Goal: Task Accomplishment & Management: Manage account settings

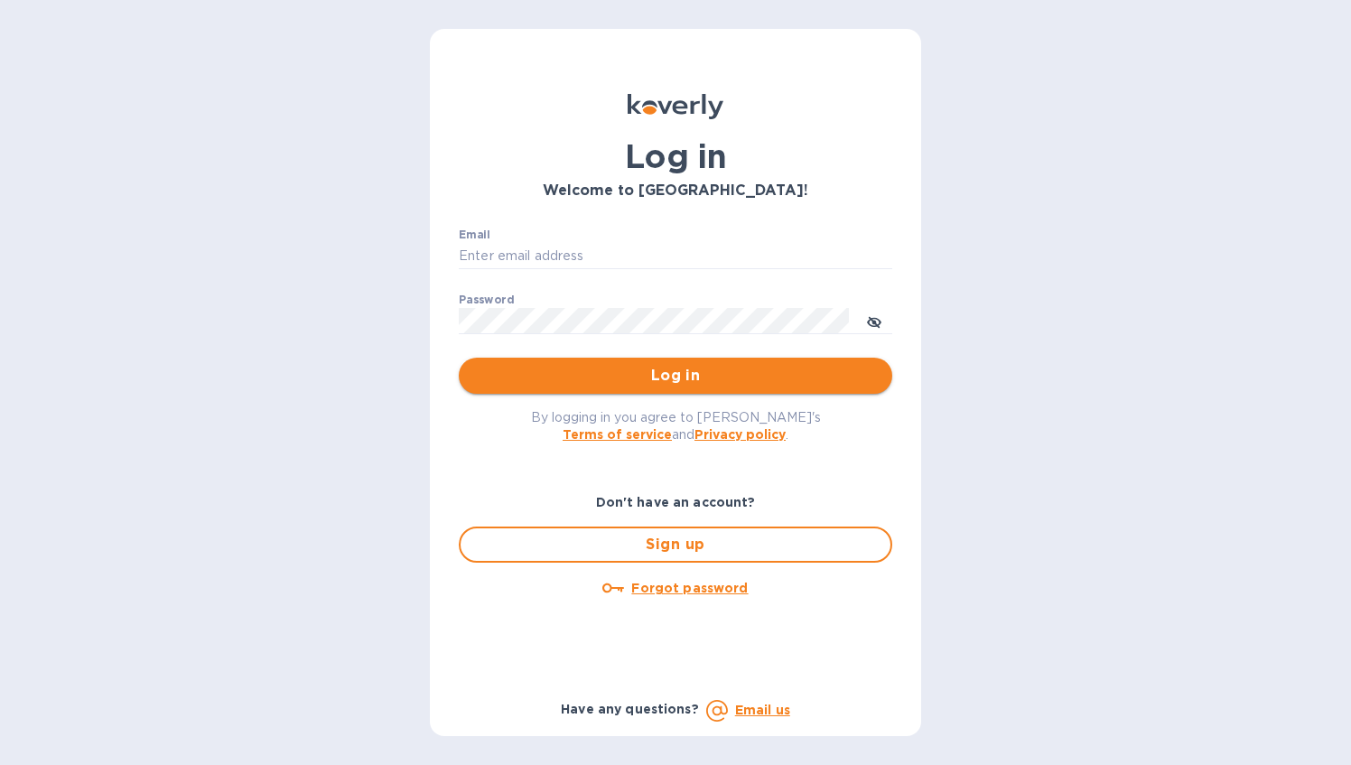
type input "[PERSON_NAME][EMAIL_ADDRESS][DOMAIN_NAME]"
click at [692, 379] on span "Log in" at bounding box center [675, 376] width 405 height 22
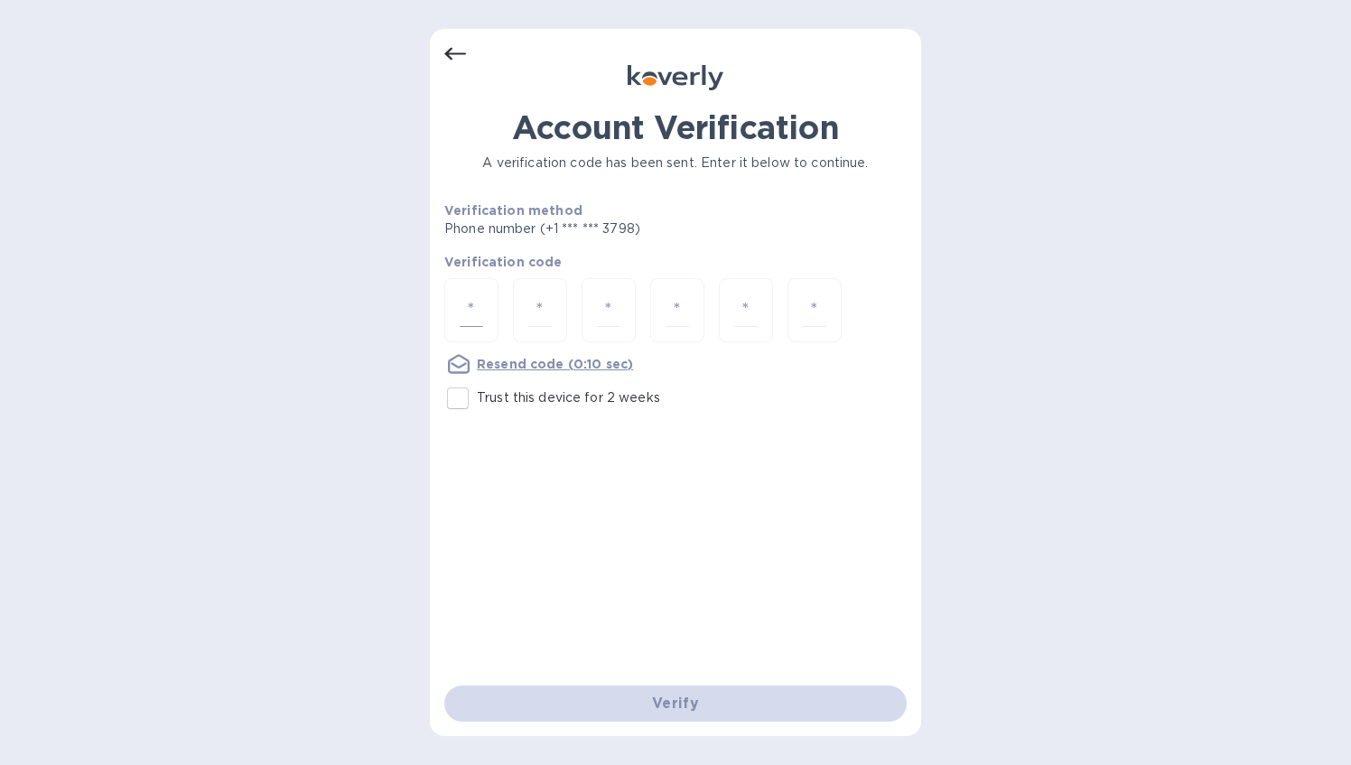
click at [469, 308] on input "number" at bounding box center [471, 310] width 23 height 33
type input "4"
type input "3"
type input "9"
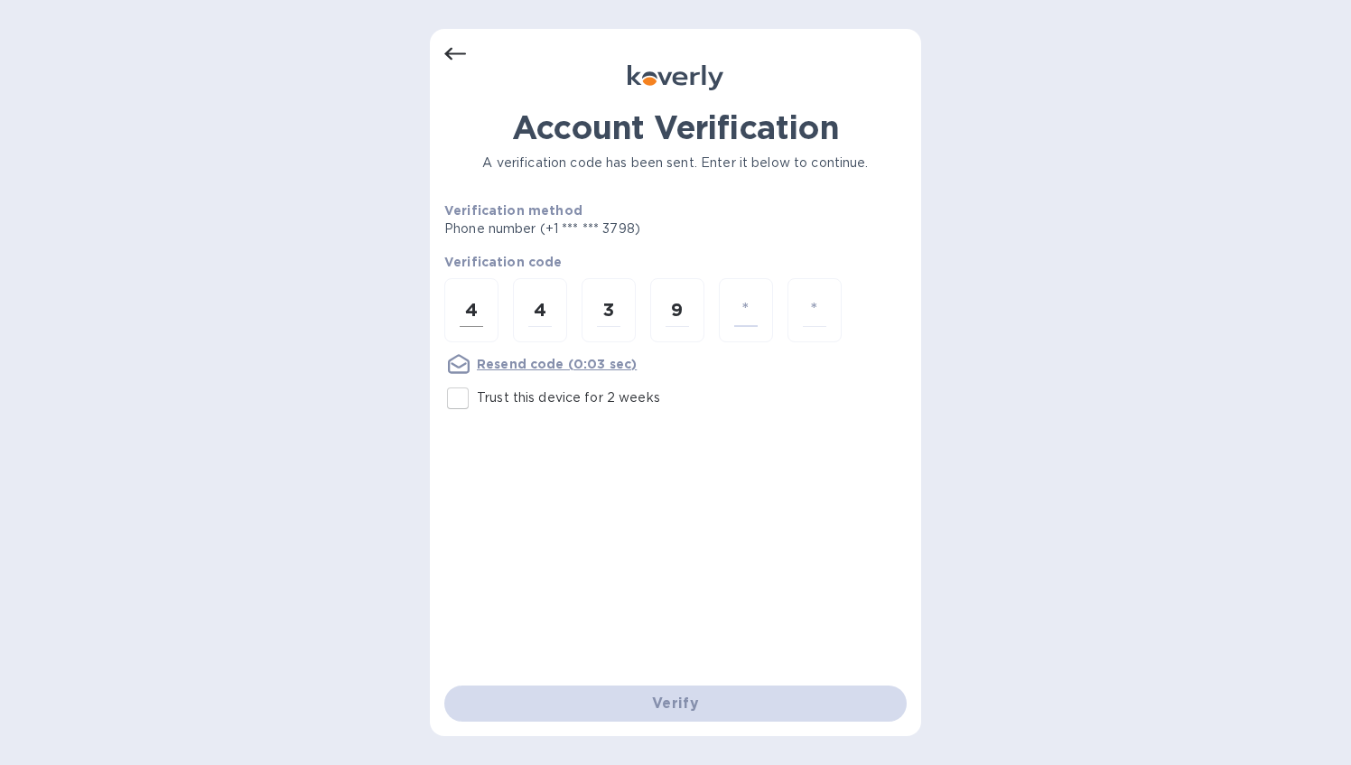
type input "6"
type input "2"
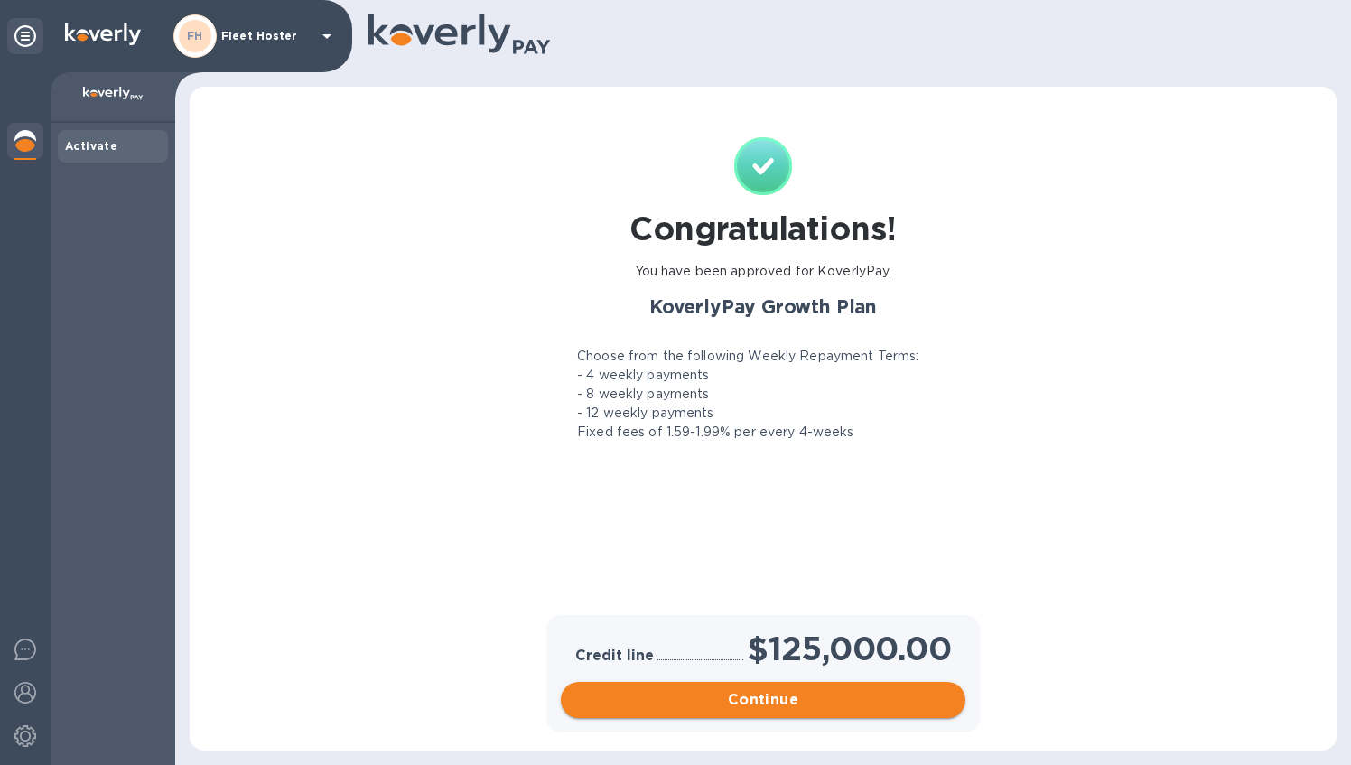
click at [769, 705] on span "Continue" at bounding box center [763, 700] width 376 height 22
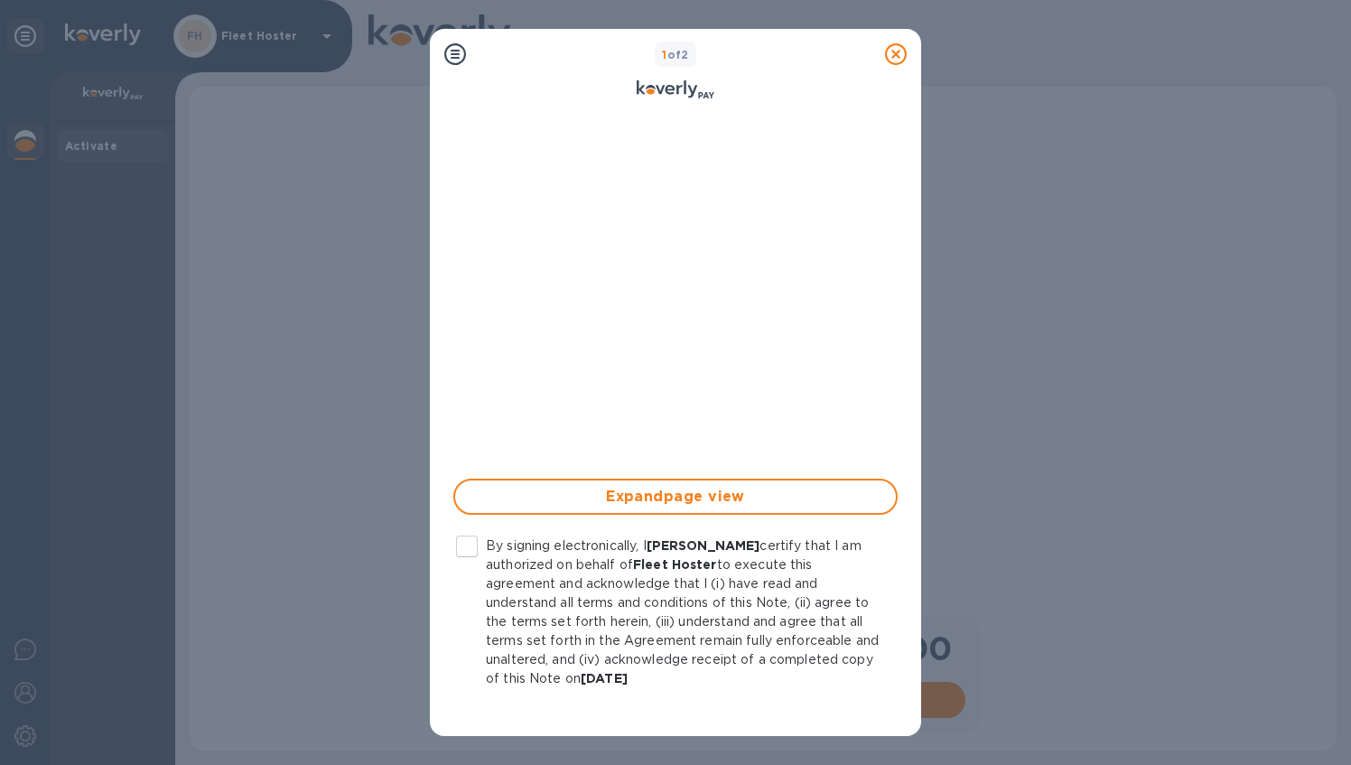
scroll to position [338, 0]
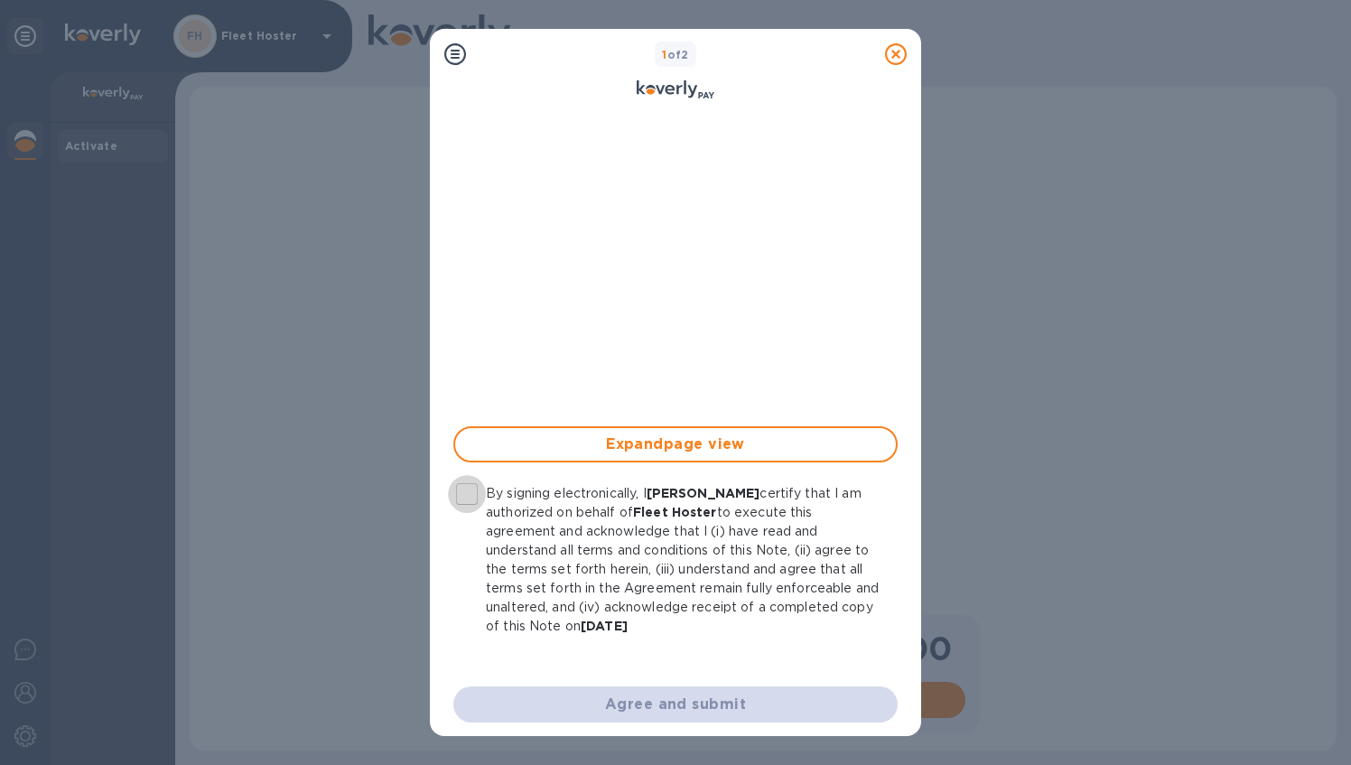
click at [462, 497] on input "By signing electronically, I [PERSON_NAME] certify that I am authorized on beha…" at bounding box center [467, 494] width 38 height 38
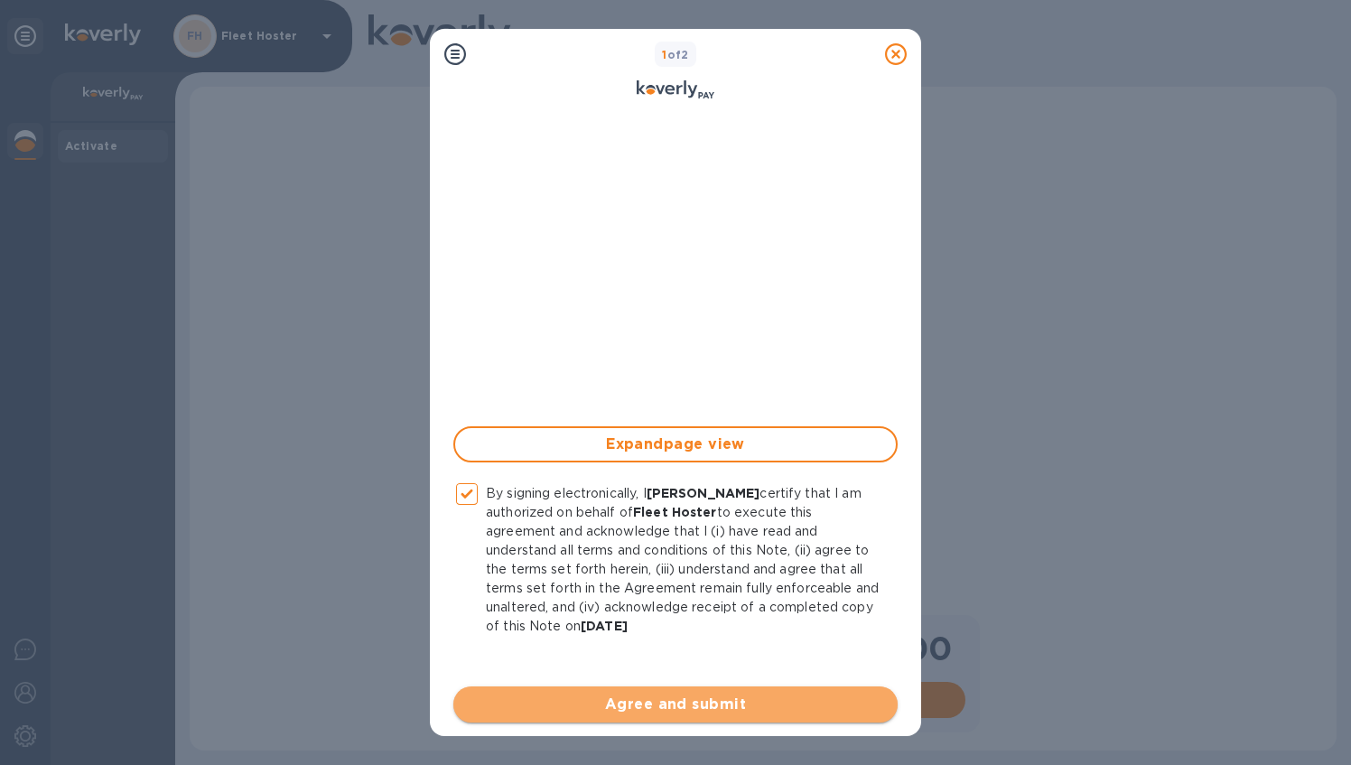
click at [684, 710] on span "Agree and submit" at bounding box center [675, 705] width 415 height 22
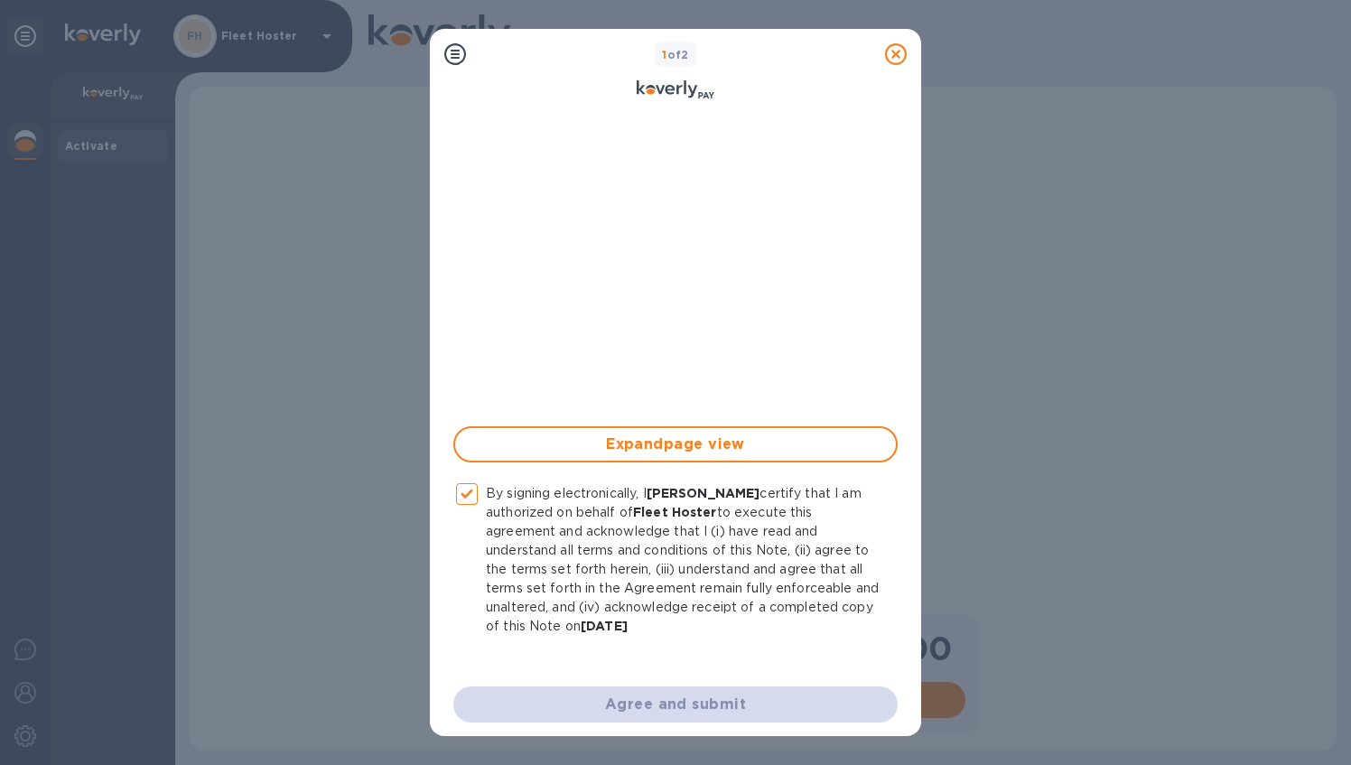
checkbox input "false"
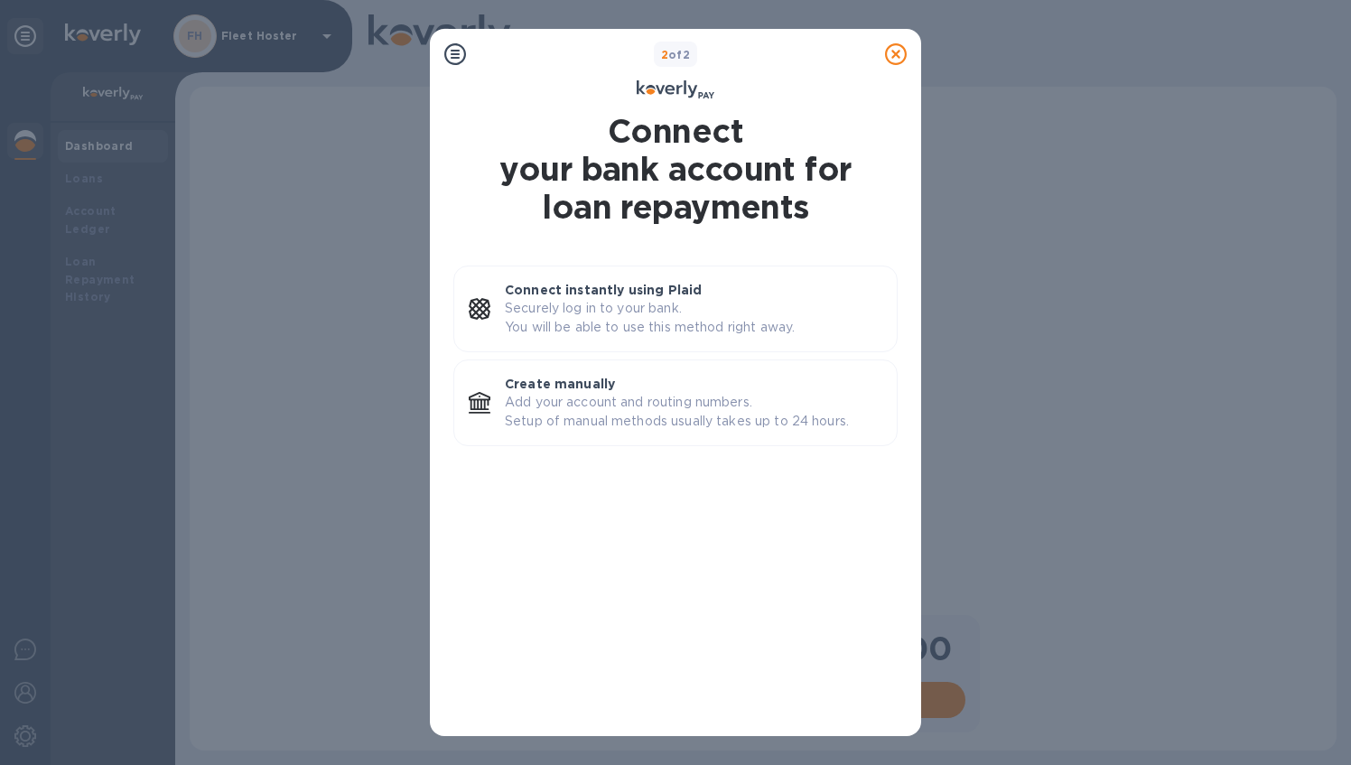
scroll to position [0, 0]
click at [654, 314] on p "Securely log in to your bank. You will be able to use this method right away." at bounding box center [694, 318] width 378 height 38
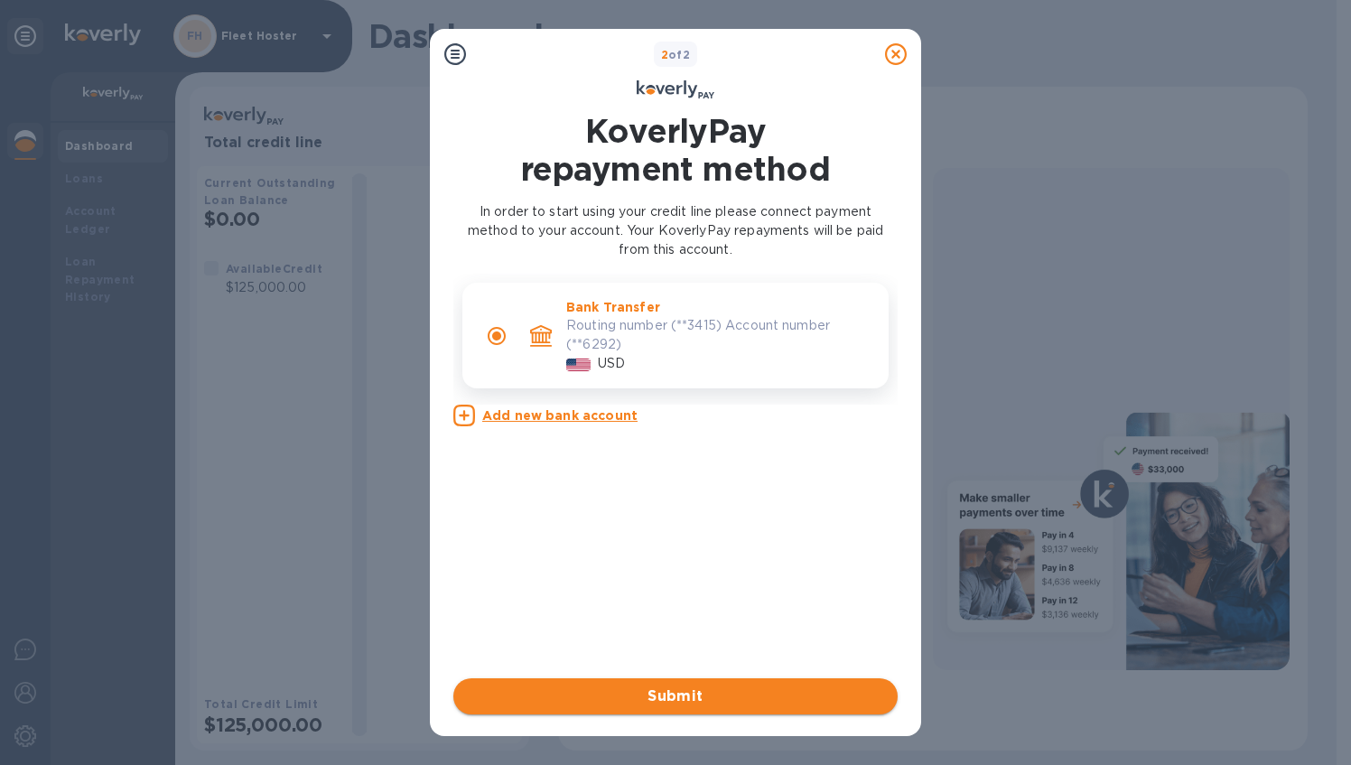
click at [690, 699] on span "Submit" at bounding box center [675, 697] width 415 height 22
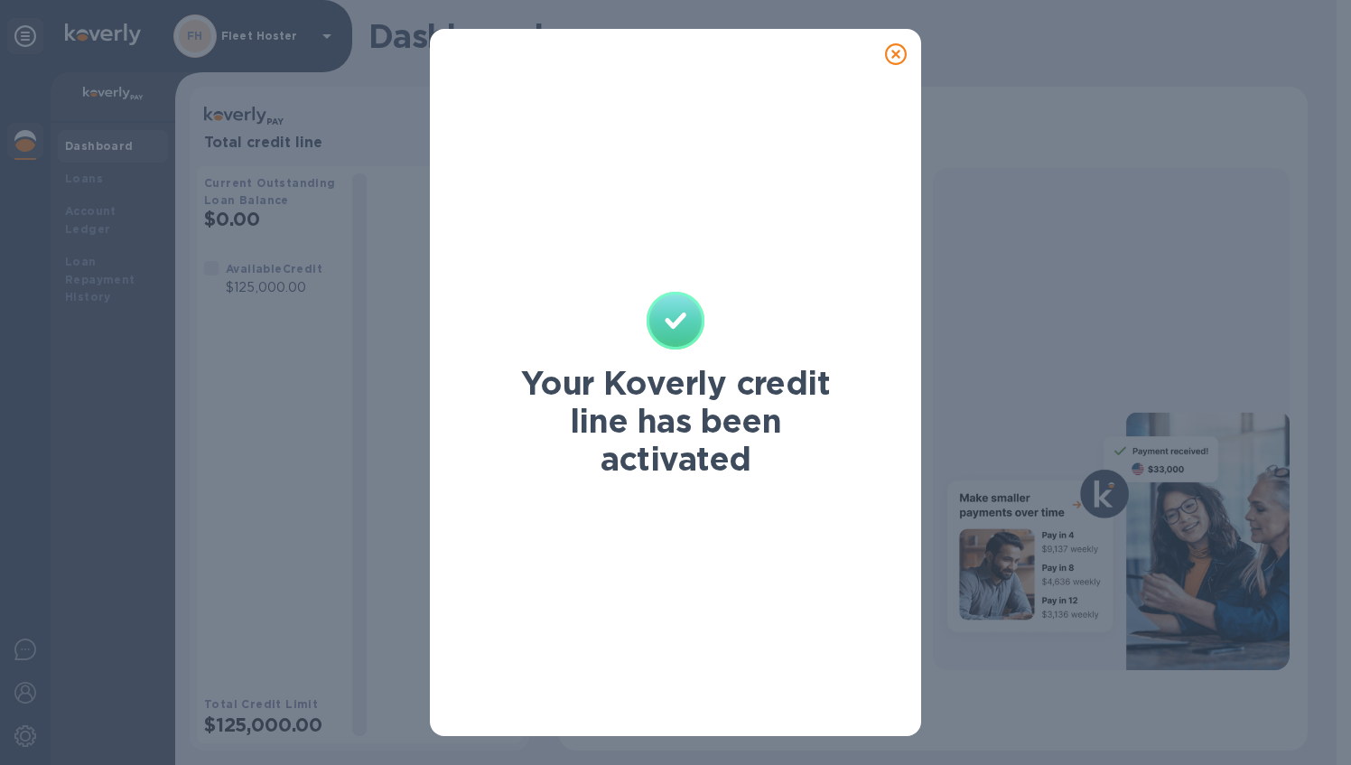
click at [896, 57] on icon at bounding box center [896, 54] width 22 height 22
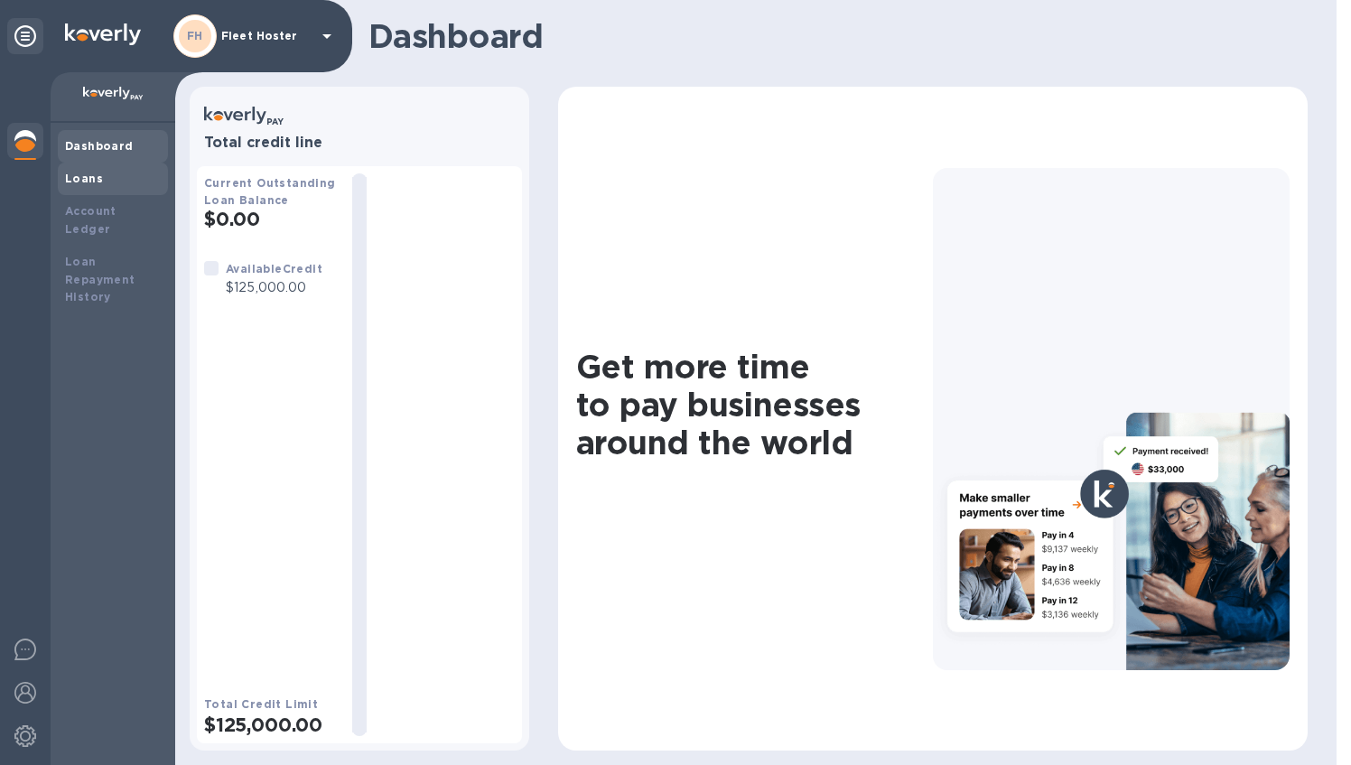
click at [107, 182] on div "Loans" at bounding box center [113, 179] width 96 height 18
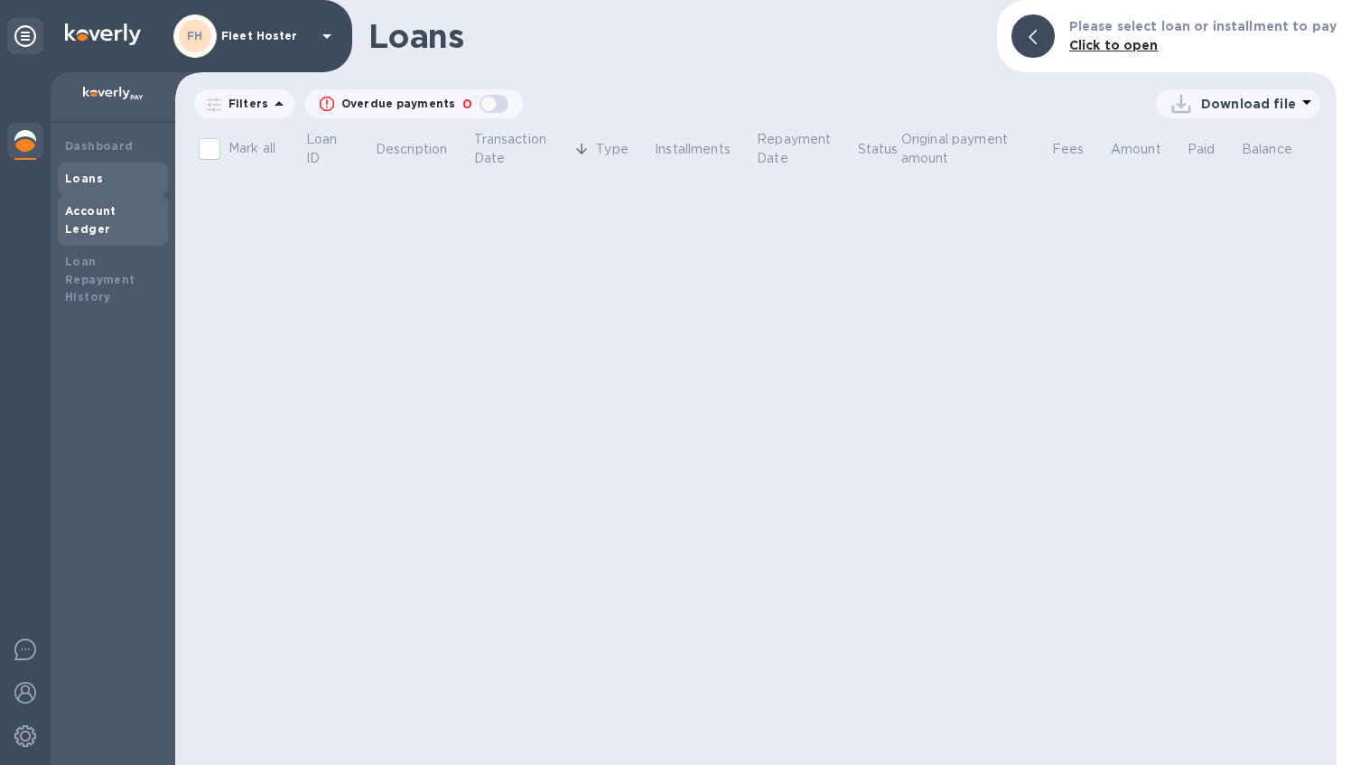
click at [107, 211] on b "Account Ledger" at bounding box center [90, 220] width 51 height 32
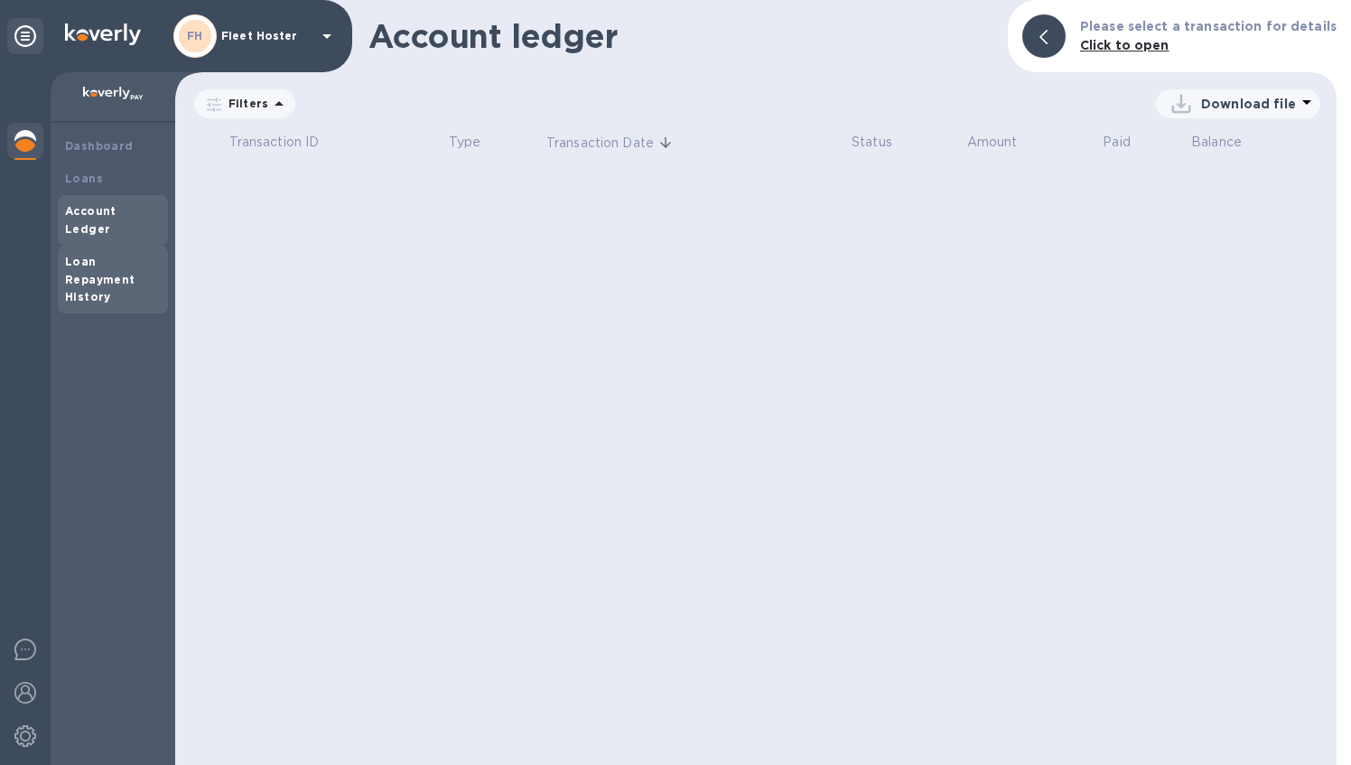
click at [104, 253] on div "Loan Repayment History" at bounding box center [113, 280] width 96 height 54
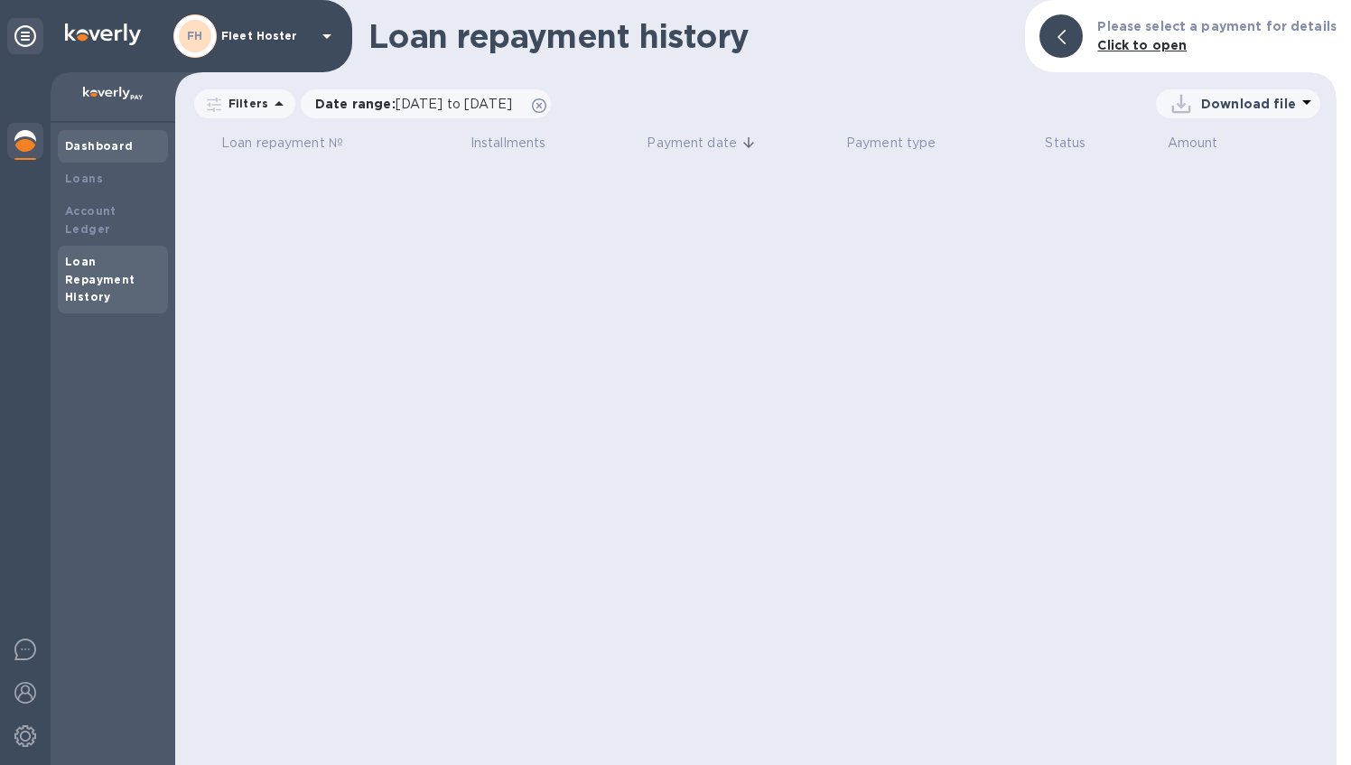
click at [119, 146] on b "Dashboard" at bounding box center [99, 146] width 69 height 14
